Goal: Unclear: Unclear

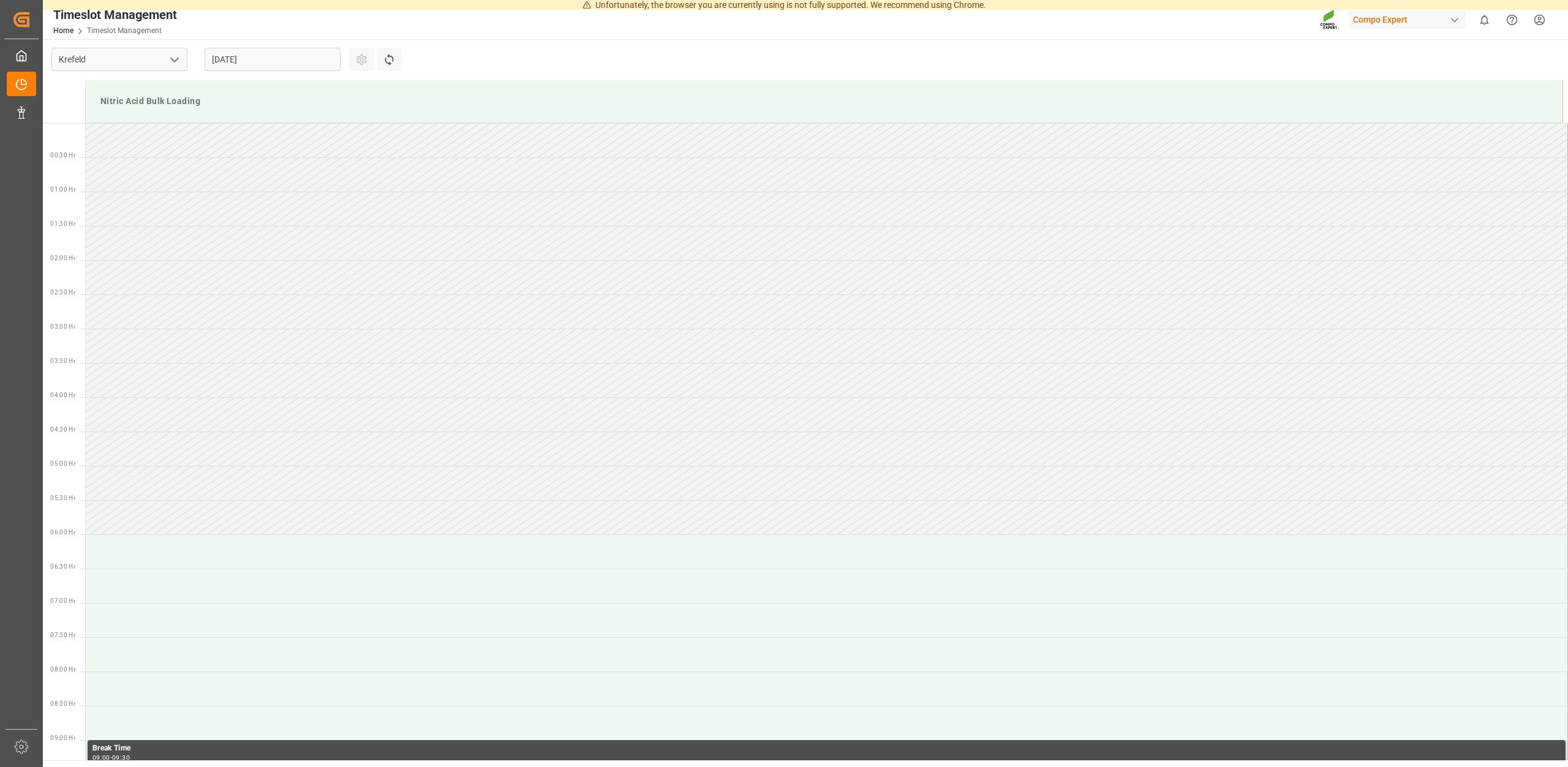
scroll to position [953, 0]
